Goal: Information Seeking & Learning: Understand process/instructions

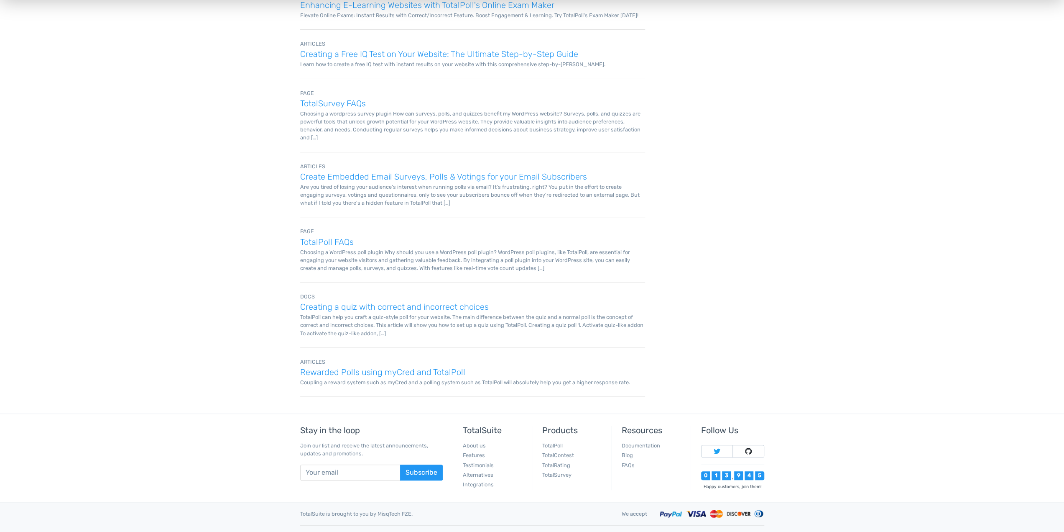
scroll to position [263, 0]
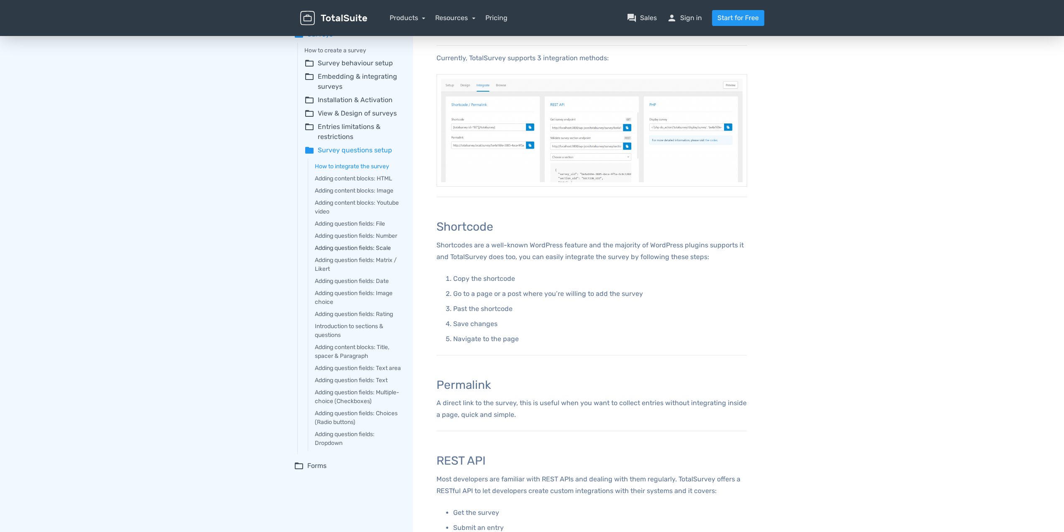
scroll to position [84, 0]
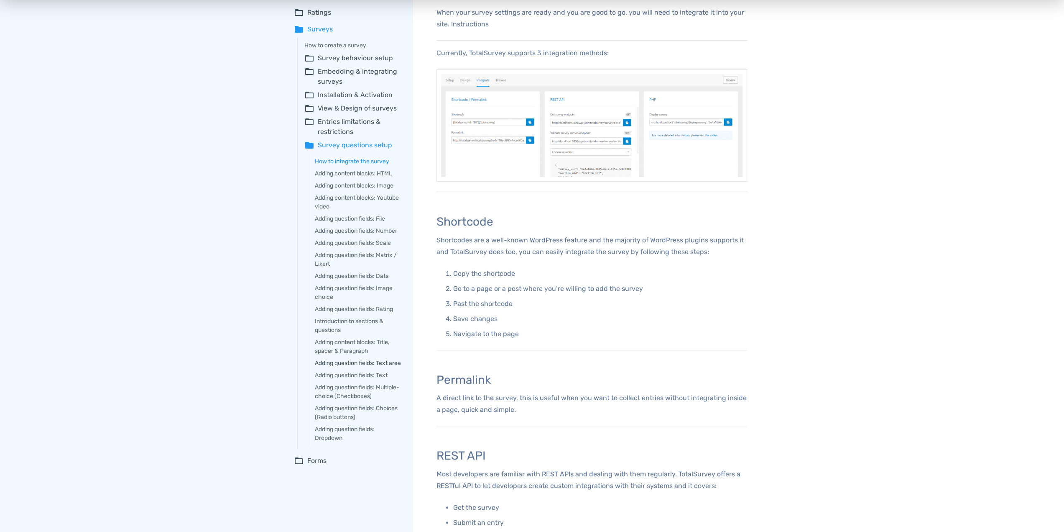
click at [359, 363] on link "Adding question fields: Text area" at bounding box center [358, 362] width 87 height 9
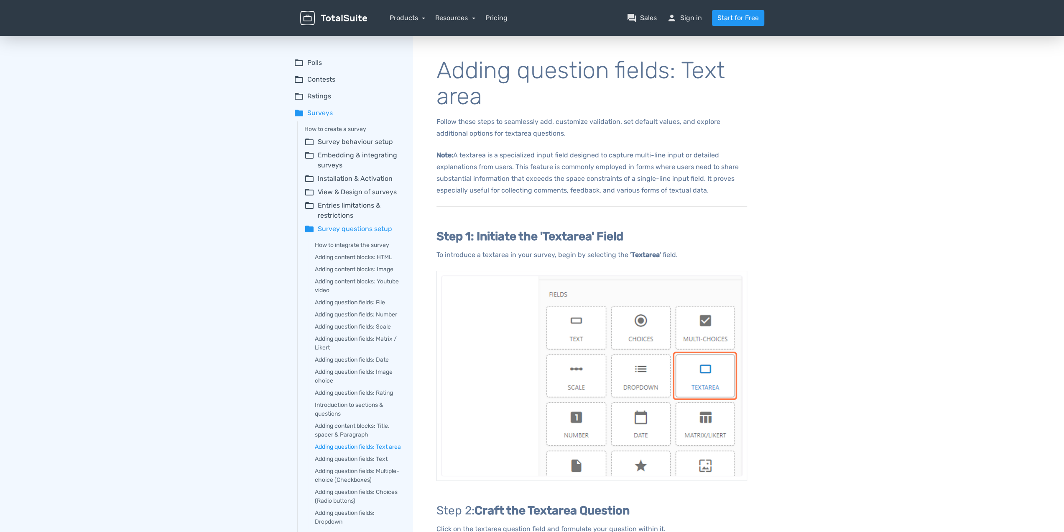
click at [366, 207] on summary "folder_open Entries limitations & restrictions" at bounding box center [352, 210] width 97 height 20
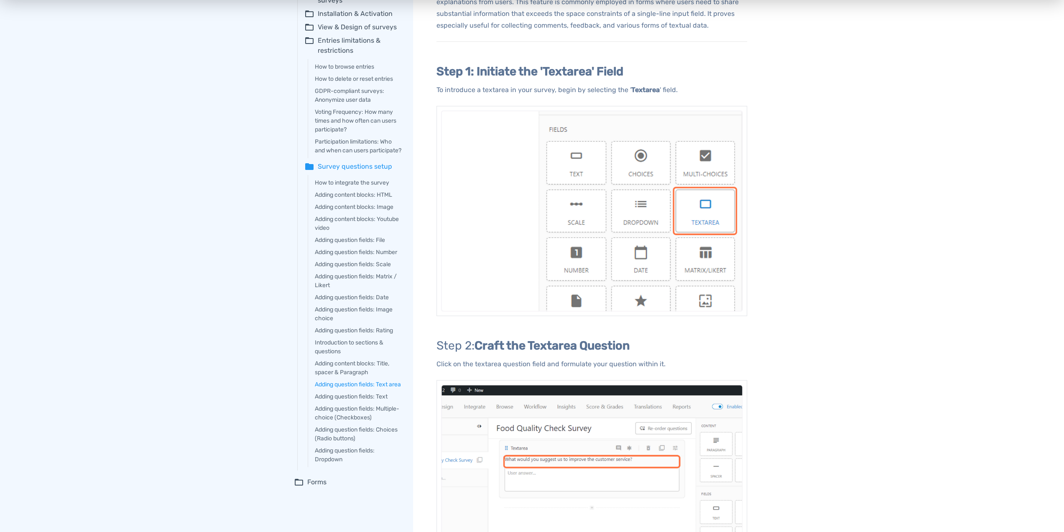
scroll to position [209, 0]
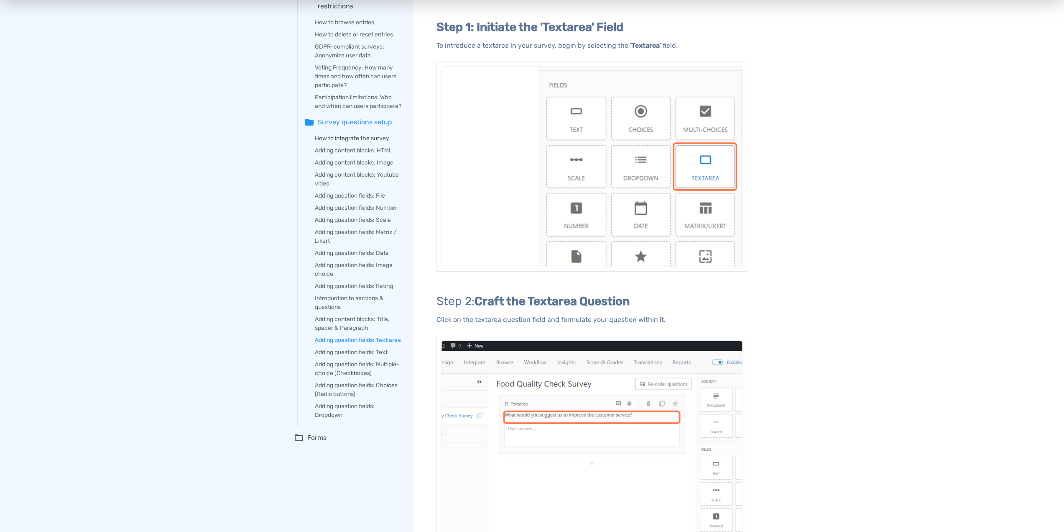
click at [364, 143] on link "How to integrate the survey" at bounding box center [358, 138] width 87 height 9
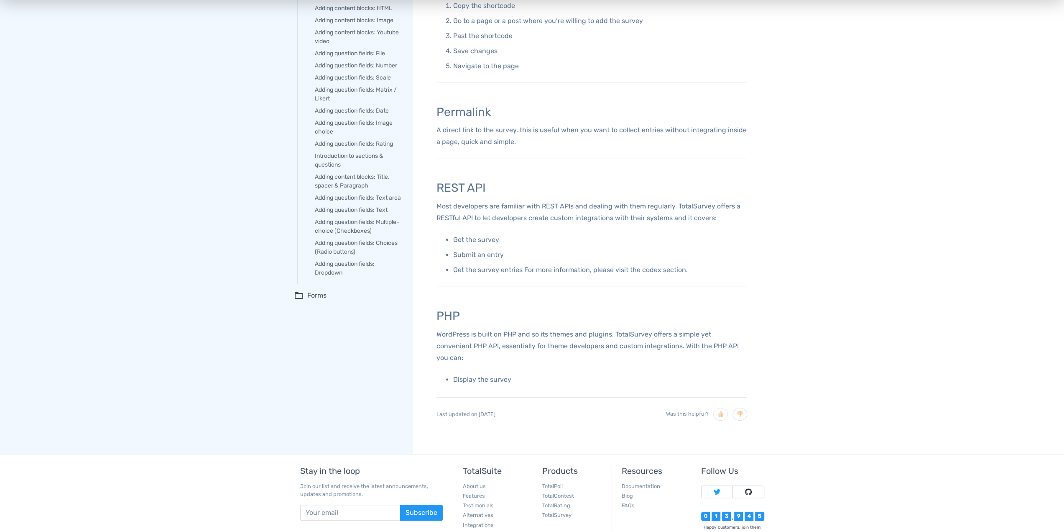
scroll to position [184, 0]
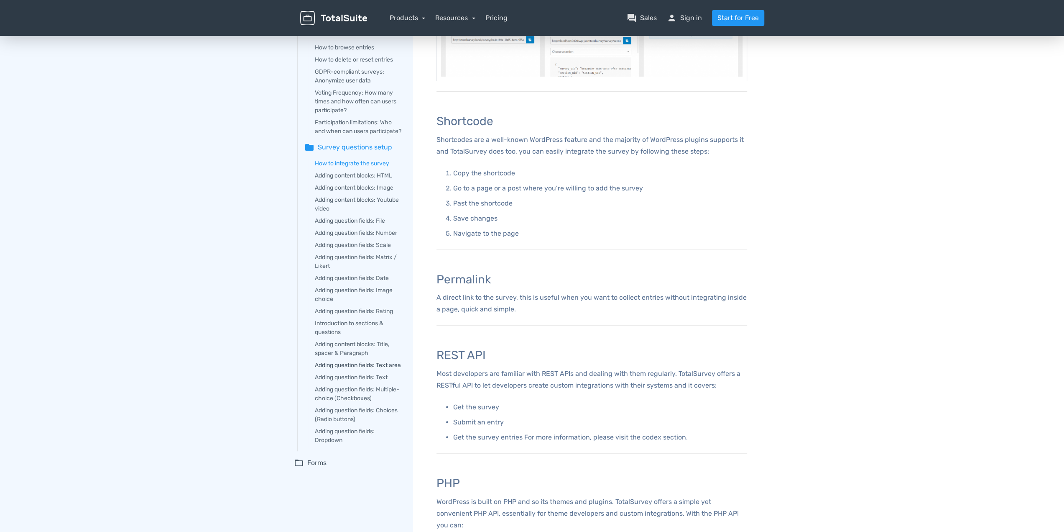
click at [350, 369] on link "Adding question fields: Text area" at bounding box center [358, 364] width 87 height 9
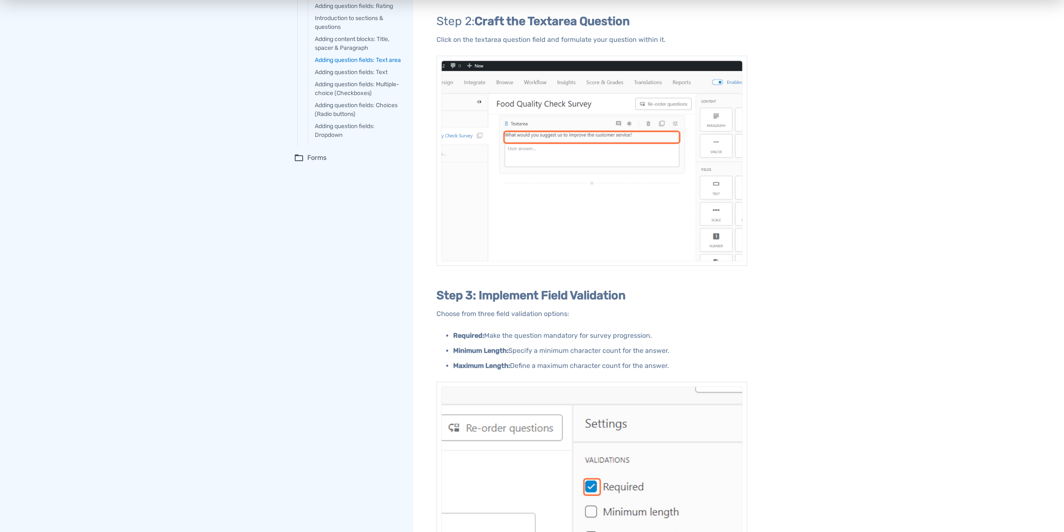
scroll to position [544, 0]
